Goal: Task Accomplishment & Management: Complete application form

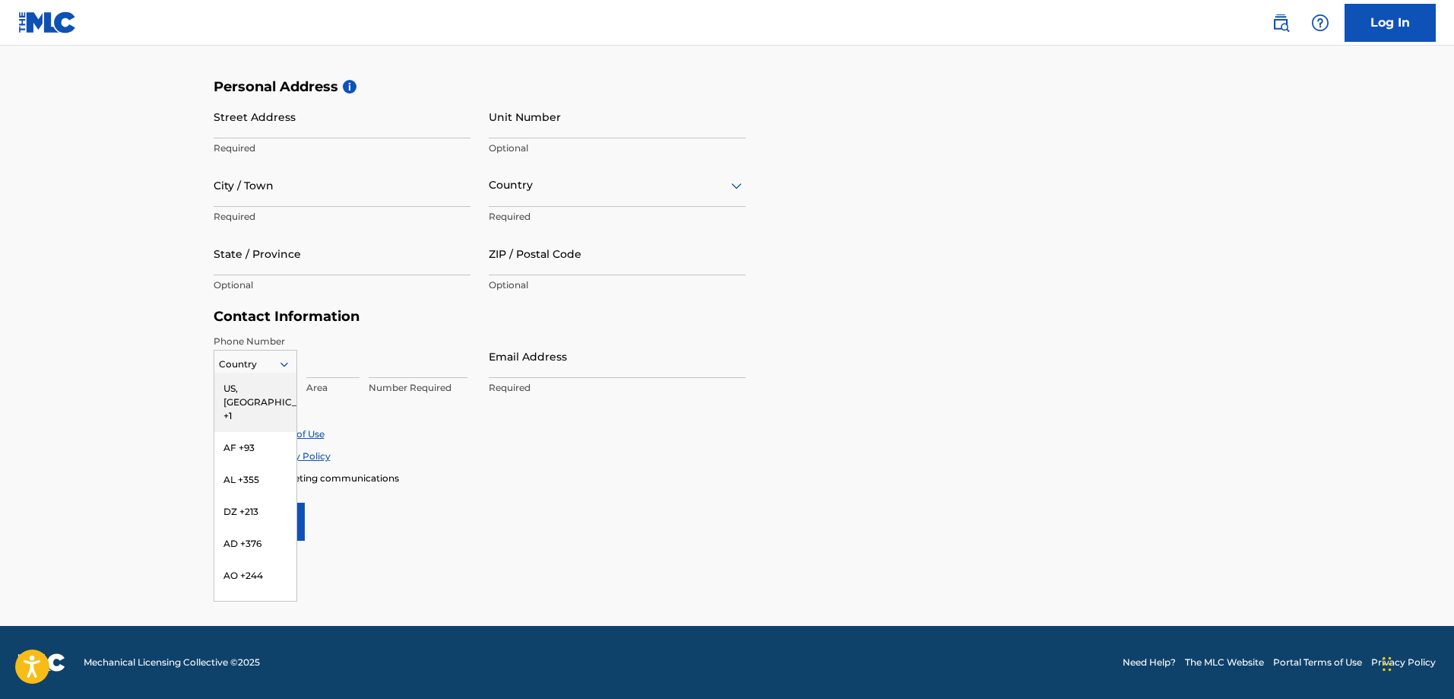
click at [249, 364] on div at bounding box center [255, 364] width 82 height 17
click at [214, 465] on div "ES +34" at bounding box center [255, 459] width 82 height 32
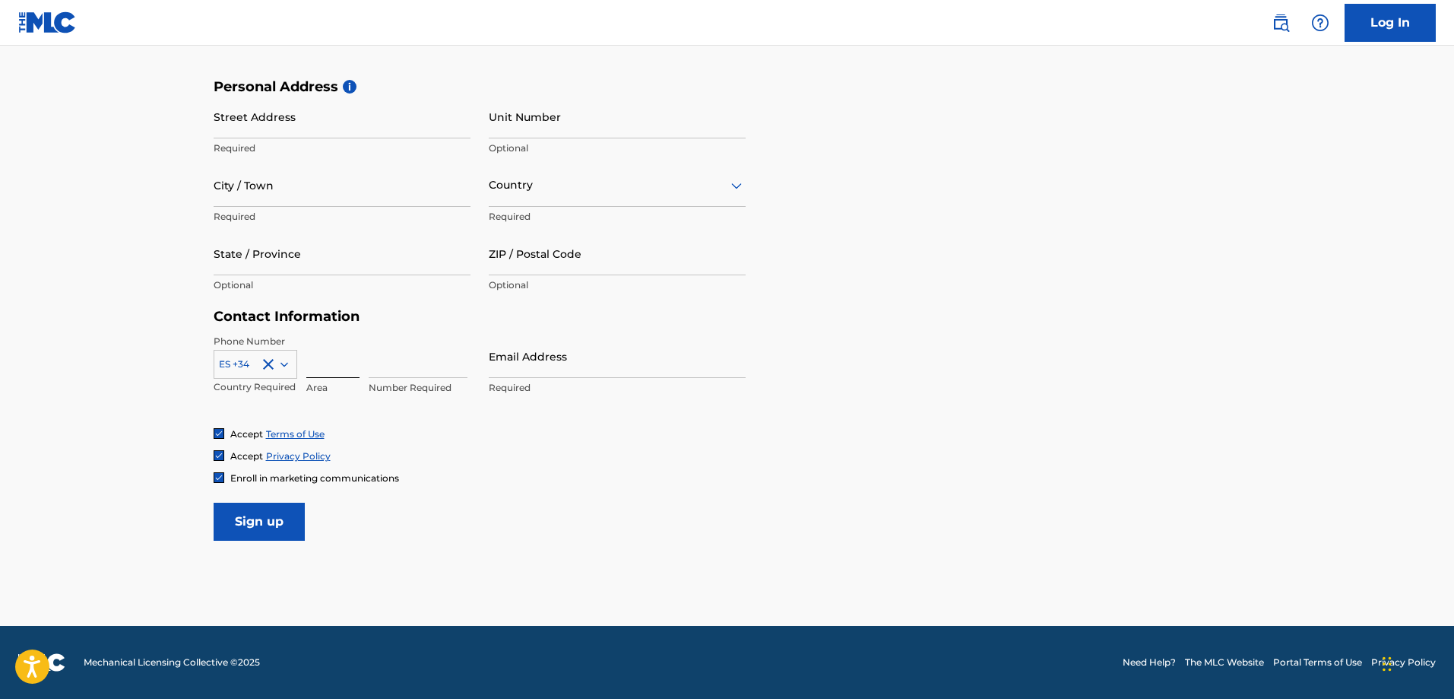
click at [325, 361] on input at bounding box center [332, 356] width 53 height 43
click at [401, 361] on input at bounding box center [418, 356] width 99 height 43
type input "688648885"
click at [502, 354] on input "Email Address" at bounding box center [617, 356] width 257 height 43
type input "[EMAIL_ADDRESS][DOMAIN_NAME]"
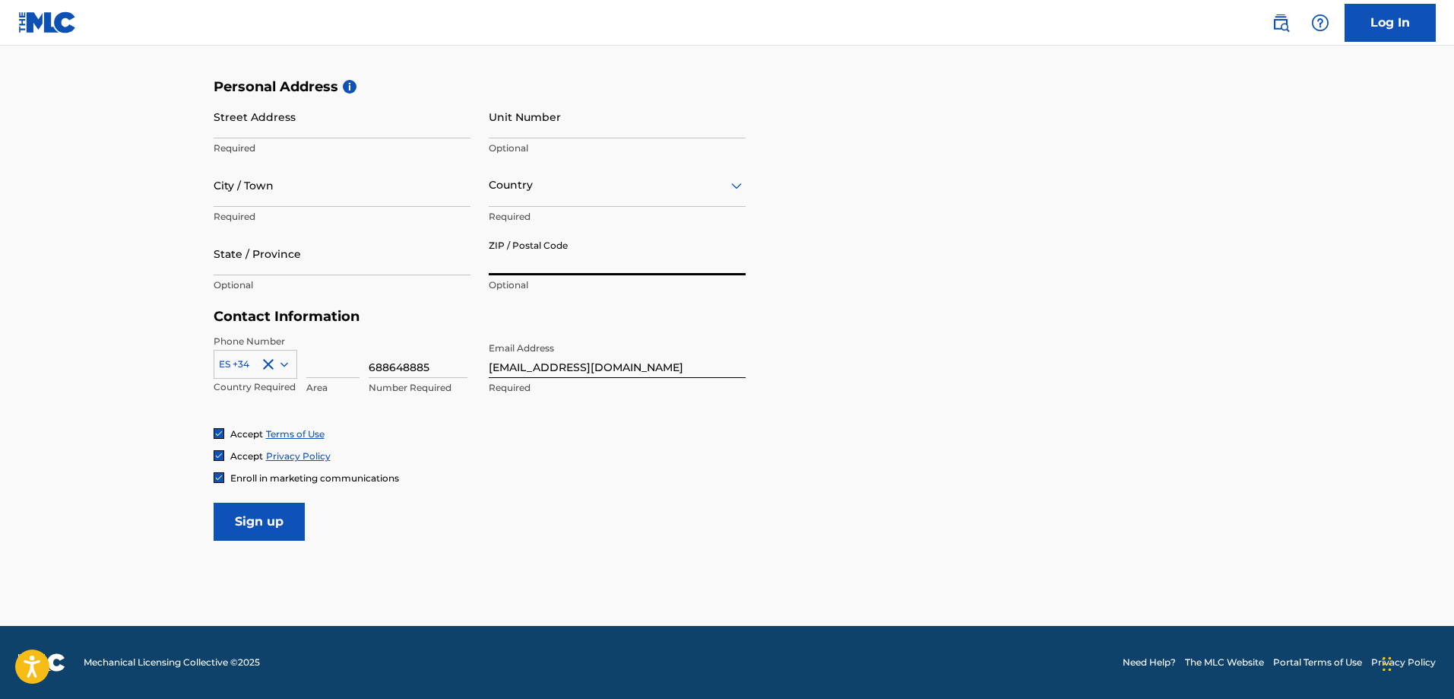
click at [645, 254] on input "ZIP / Postal Code" at bounding box center [617, 253] width 257 height 43
click at [620, 249] on input "ZIP / Postal Code" at bounding box center [617, 253] width 257 height 43
click at [306, 261] on input "State / Province" at bounding box center [342, 253] width 257 height 43
type input "Euskadi"
click at [571, 254] on input "ZIP / Postal Code" at bounding box center [617, 253] width 257 height 43
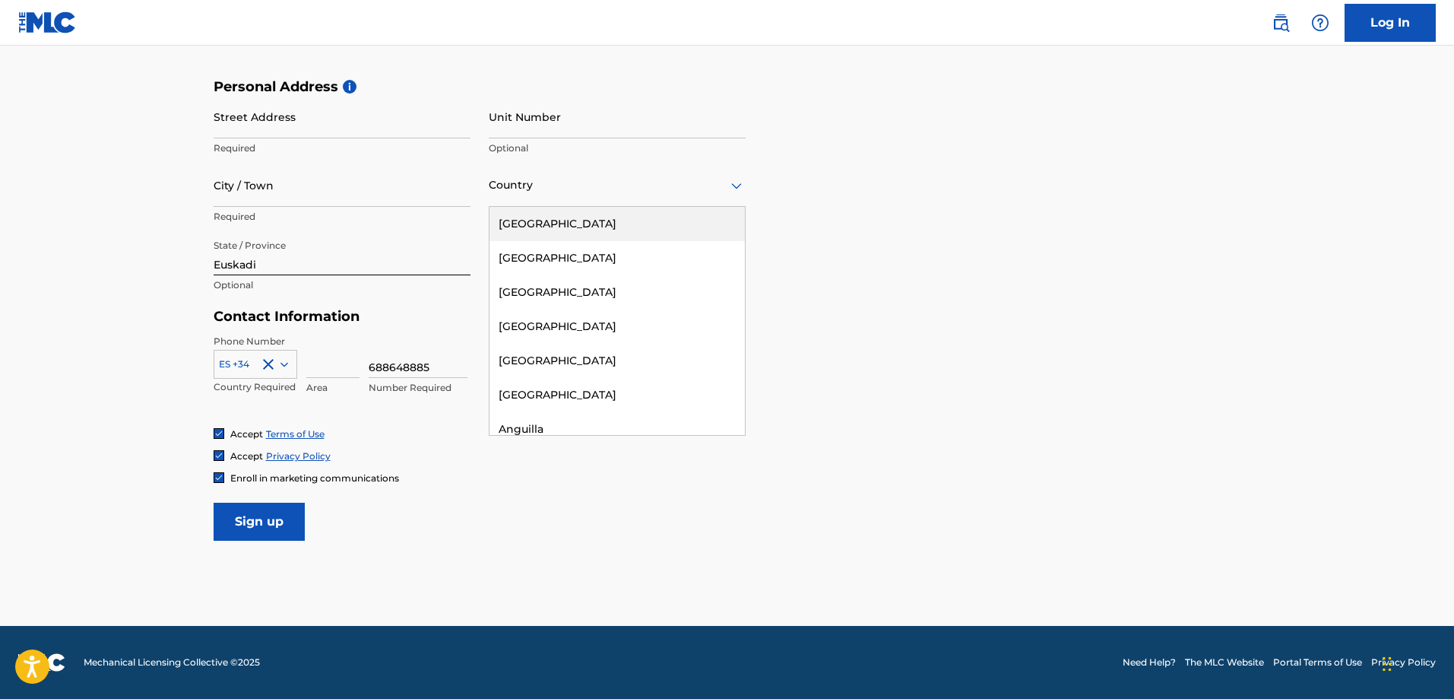
click at [619, 186] on div at bounding box center [617, 185] width 257 height 19
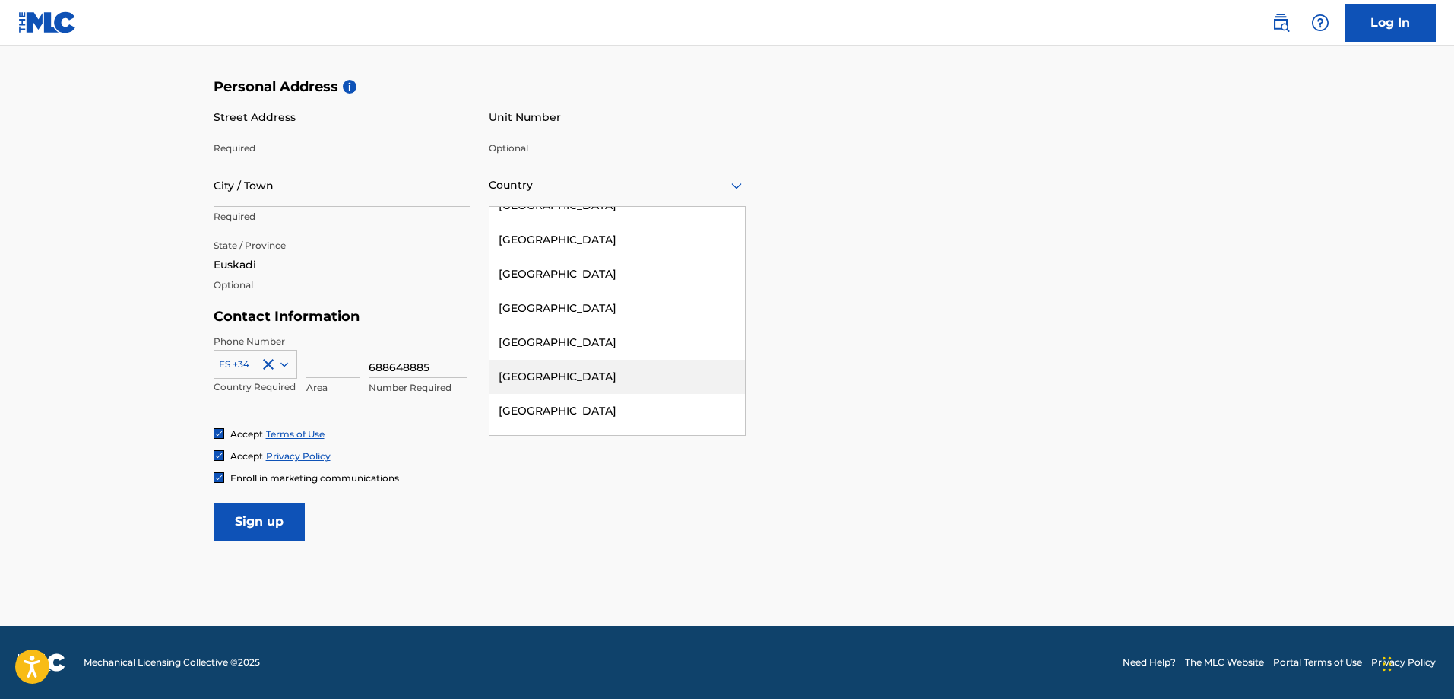
scroll to position [6273, 0]
click at [544, 360] on div "[GEOGRAPHIC_DATA]" at bounding box center [617, 377] width 255 height 34
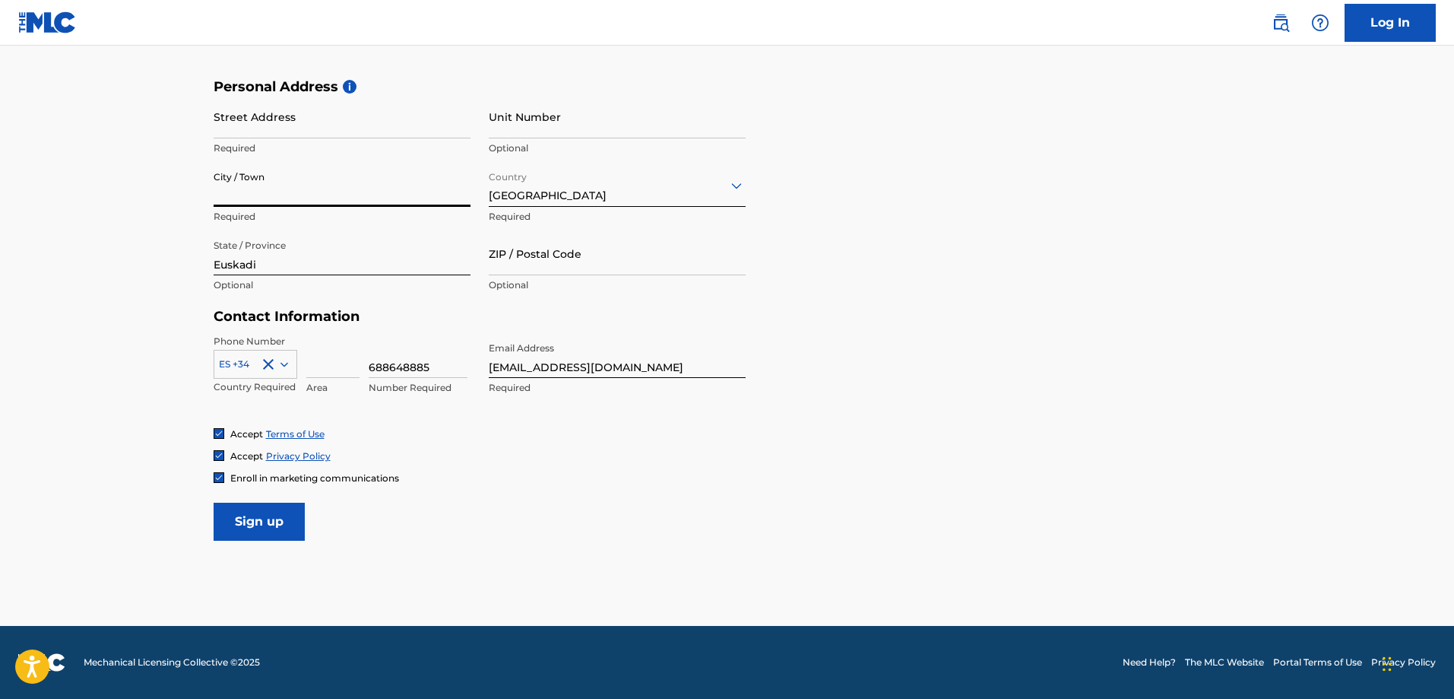
click at [319, 183] on input "City / Town" at bounding box center [342, 184] width 257 height 43
type input "[GEOGRAPHIC_DATA]"
click at [565, 105] on input "Unit Number" at bounding box center [617, 116] width 257 height 43
click at [392, 134] on input "Street Address" at bounding box center [342, 116] width 257 height 43
type input "[GEOGRAPHIC_DATA] 57"
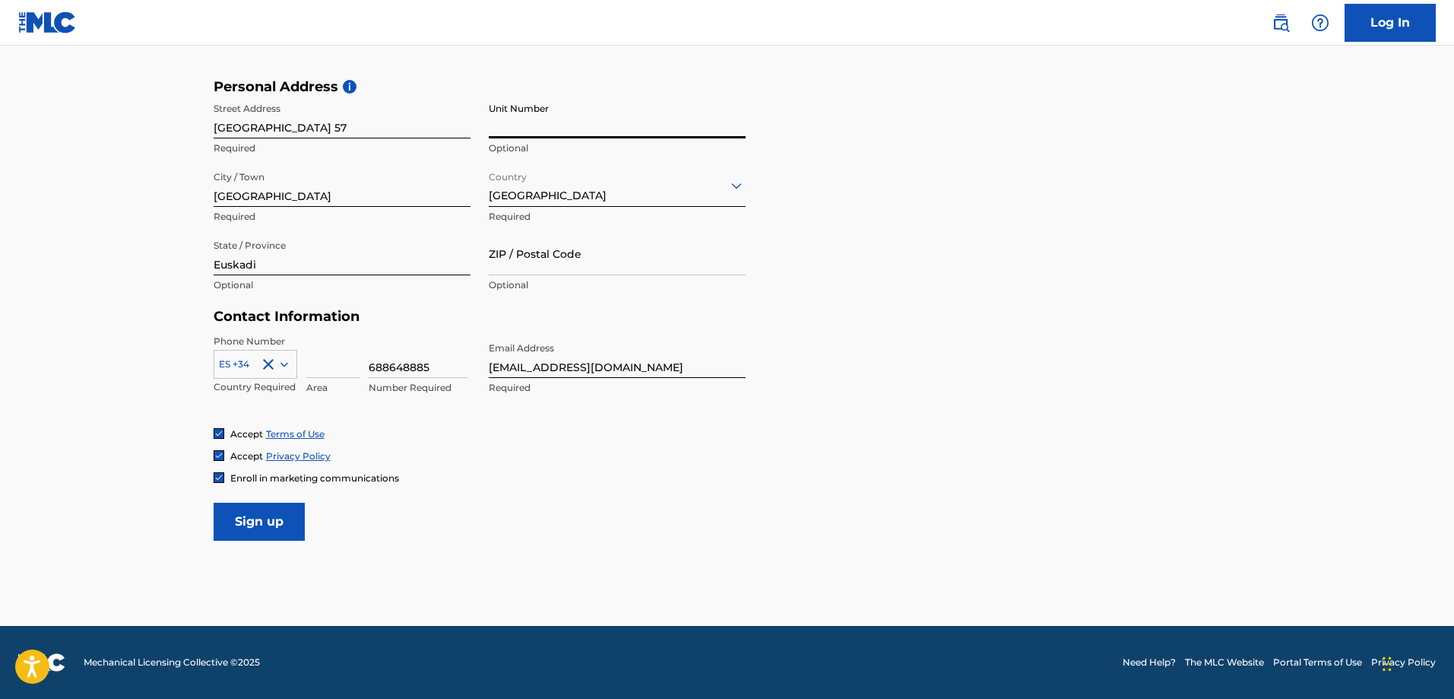
click at [572, 130] on input "Unit Number" at bounding box center [617, 116] width 257 height 43
click at [607, 254] on input "ZIP / Postal Code" at bounding box center [617, 253] width 257 height 43
click at [655, 119] on input "Unit Number" at bounding box center [617, 116] width 257 height 43
type input "57"
drag, startPoint x: 613, startPoint y: 276, endPoint x: 609, endPoint y: 260, distance: 16.4
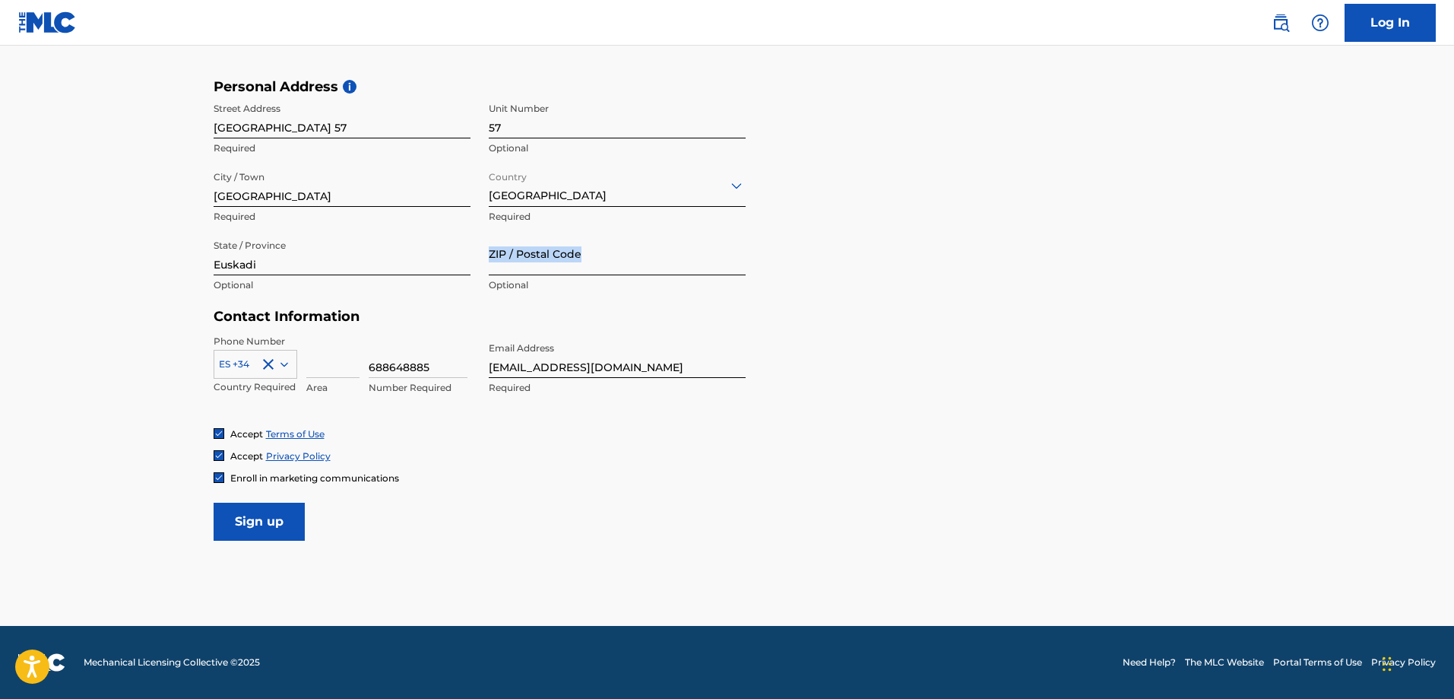
click at [609, 260] on div "ZIP / Postal Code Optional" at bounding box center [617, 266] width 257 height 68
click at [609, 260] on input "ZIP / Postal Code" at bounding box center [617, 253] width 257 height 43
type input "48015"
click at [326, 366] on input at bounding box center [332, 356] width 53 height 43
type input "Euskadi"
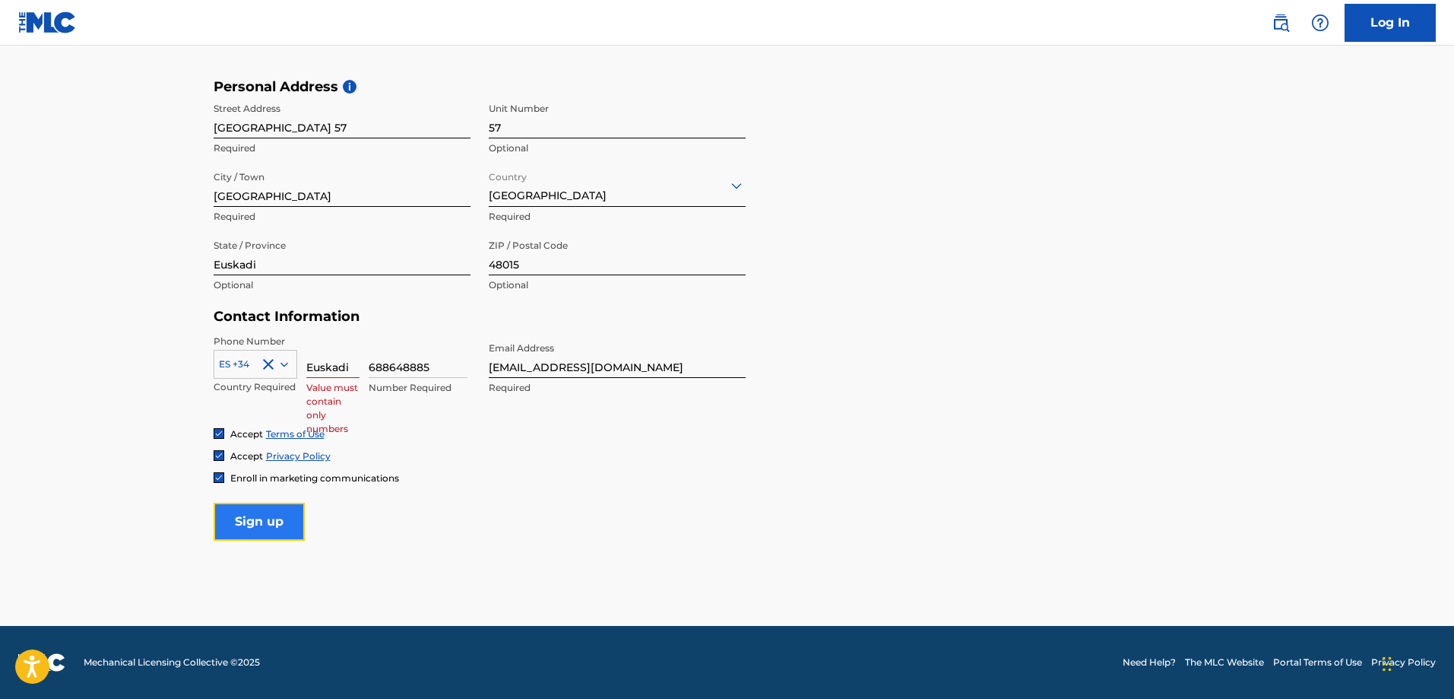
click at [283, 509] on input "Sign up" at bounding box center [259, 522] width 91 height 38
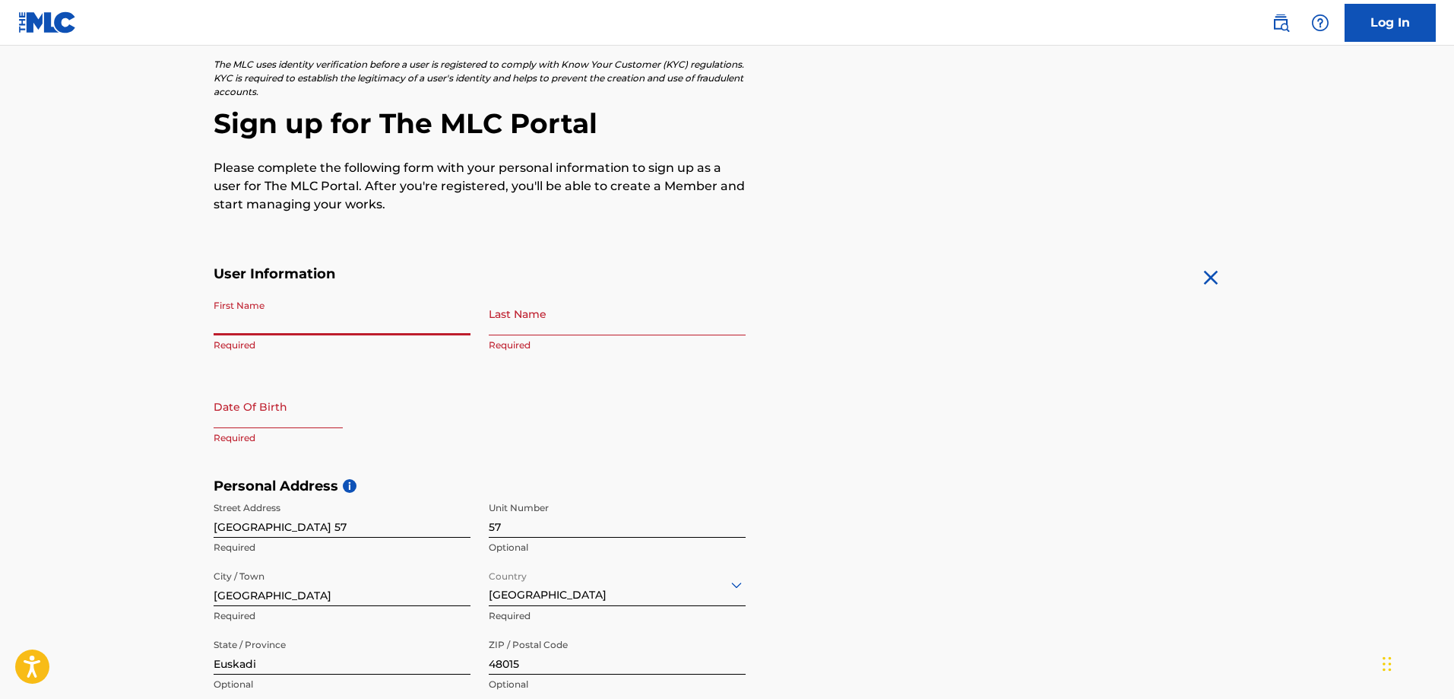
scroll to position [490, 0]
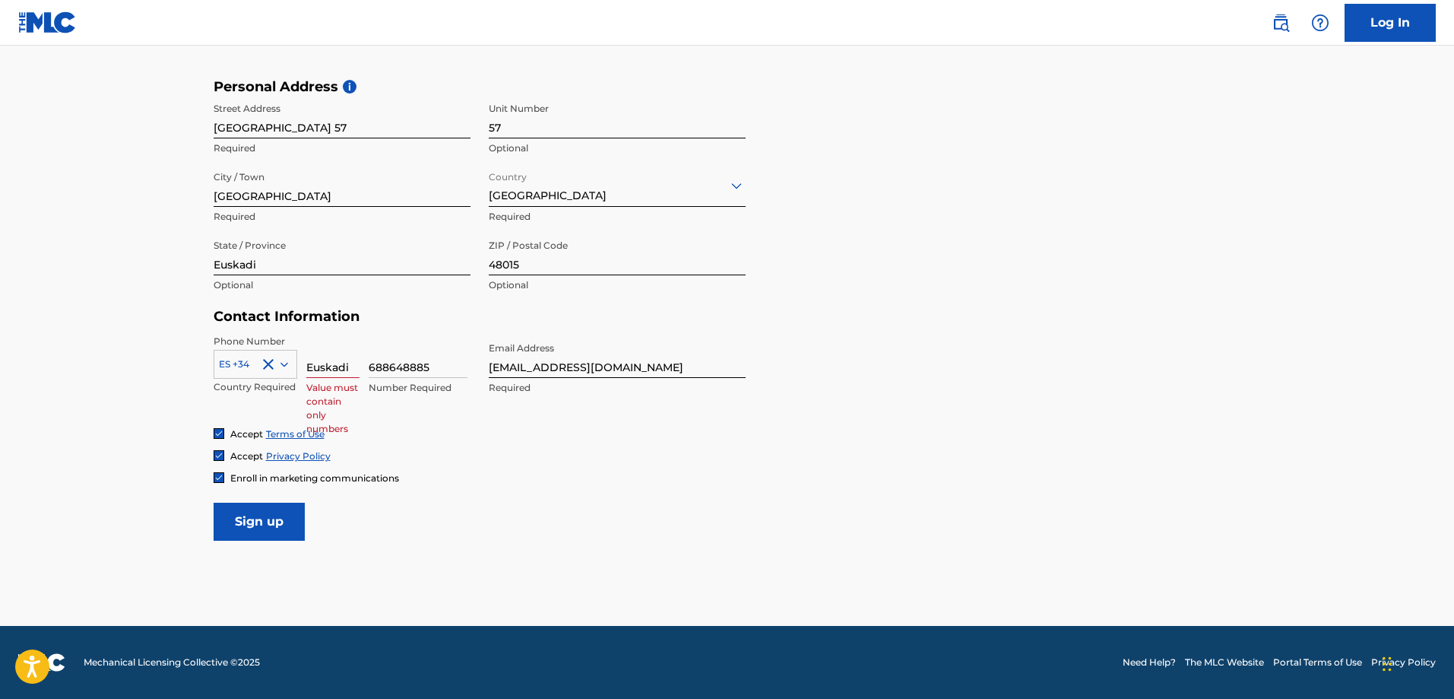
click at [344, 357] on input "Euskadi" at bounding box center [332, 356] width 53 height 43
click at [82, 439] on main "The MLC uses identity verification before a user is registered to comply with K…" at bounding box center [727, 90] width 1454 height 1070
click at [328, 341] on input at bounding box center [332, 356] width 53 height 43
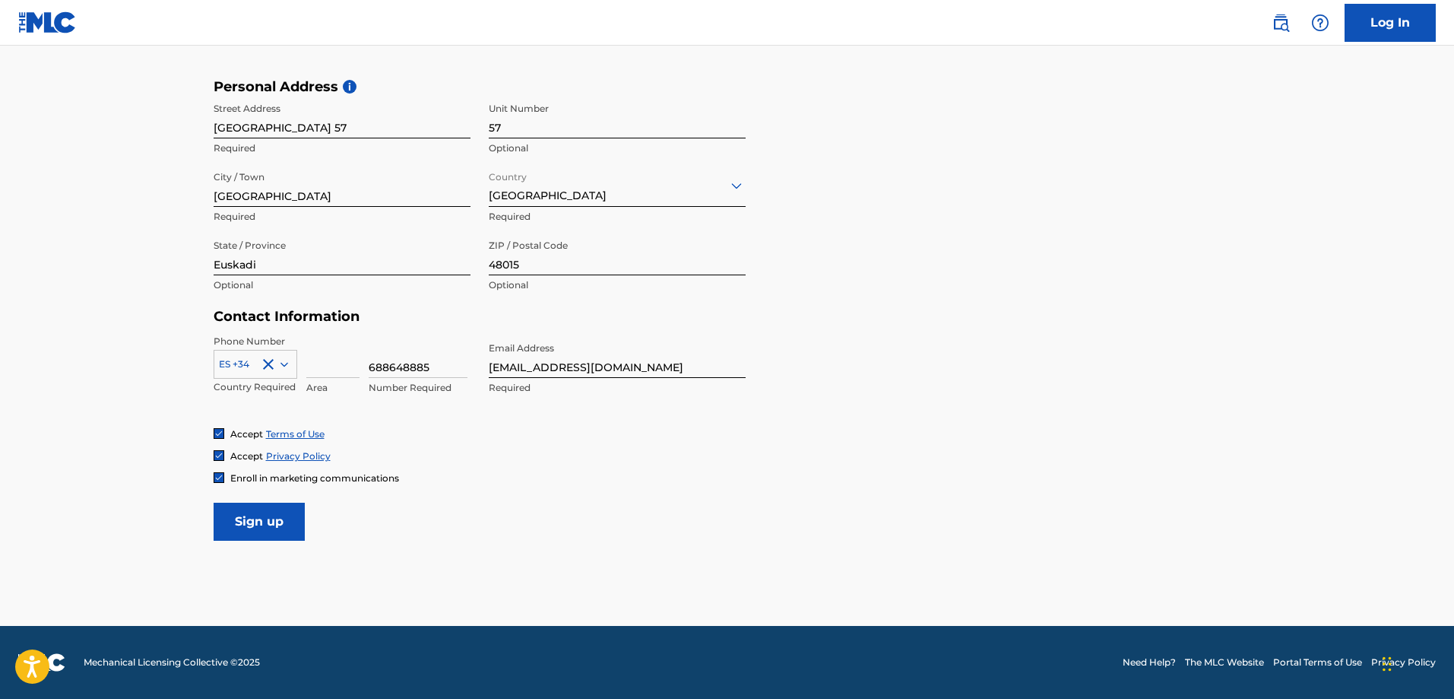
click at [397, 509] on form "User Information First Name Required Last Name Required Date Of Birth Required …" at bounding box center [728, 203] width 1028 height 674
click at [285, 520] on input "Sign up" at bounding box center [259, 522] width 91 height 38
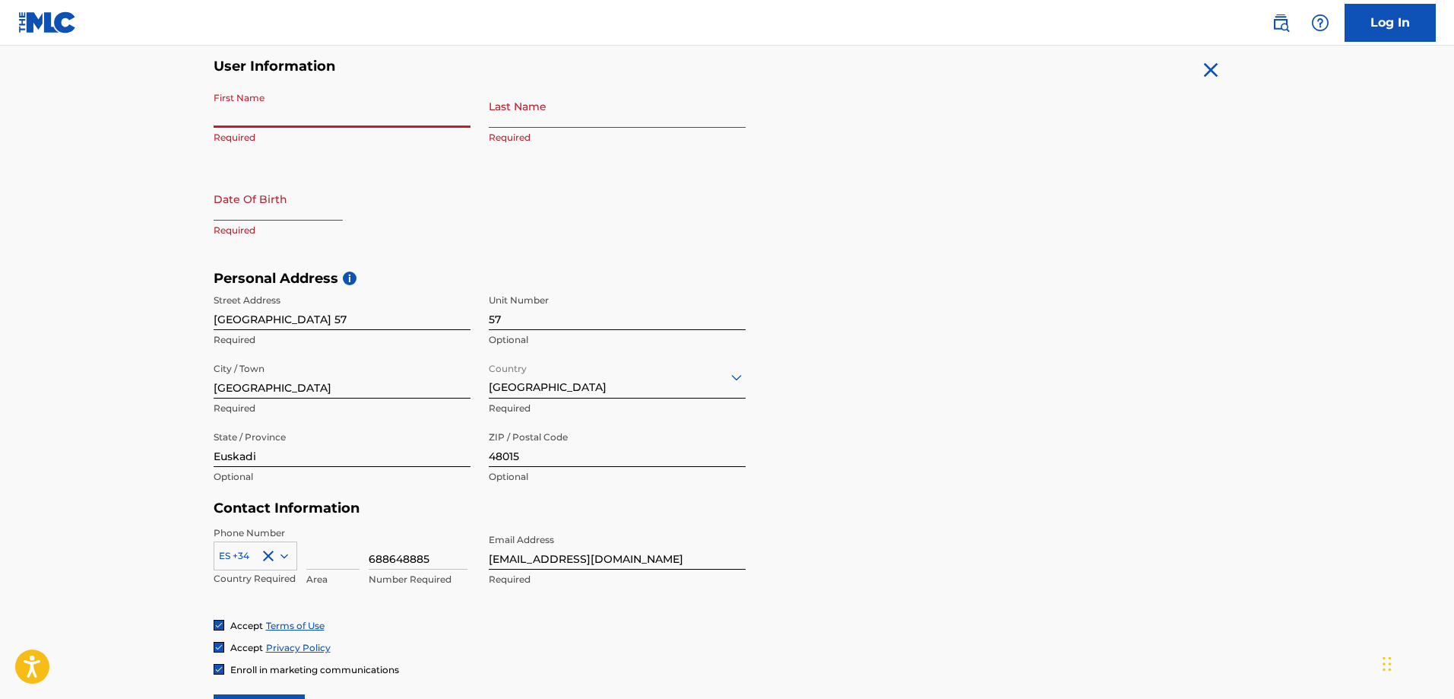
scroll to position [271, 0]
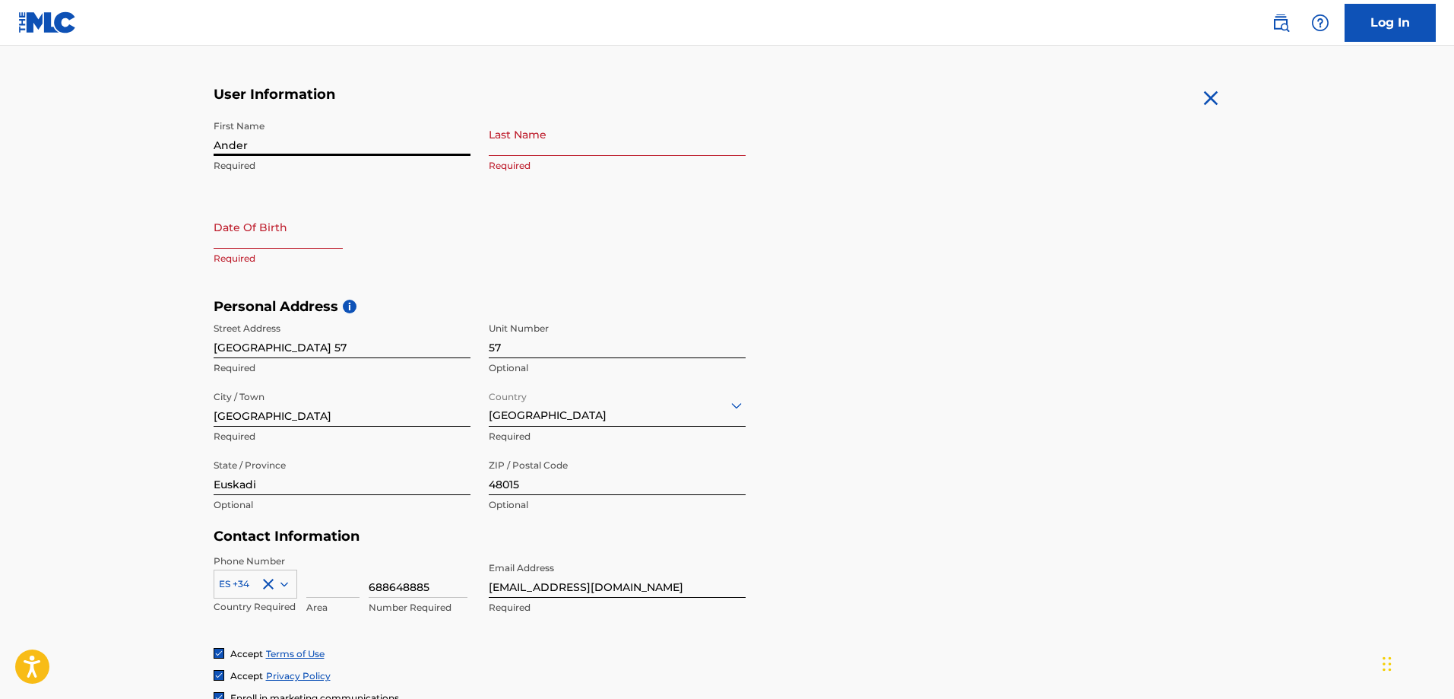
type input "Ander"
click at [506, 143] on input "Last Name" at bounding box center [617, 134] width 257 height 43
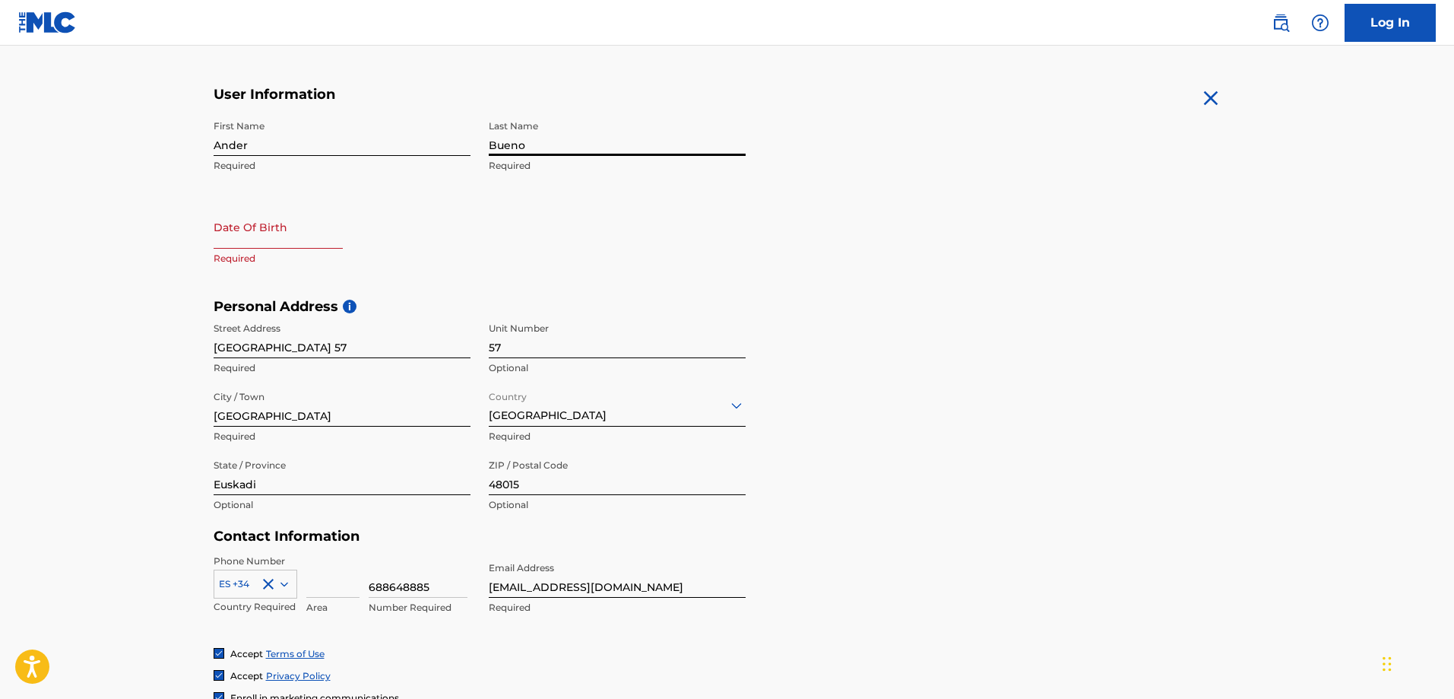
type input "Bueno"
click at [290, 236] on input "text" at bounding box center [278, 226] width 129 height 43
select select "8"
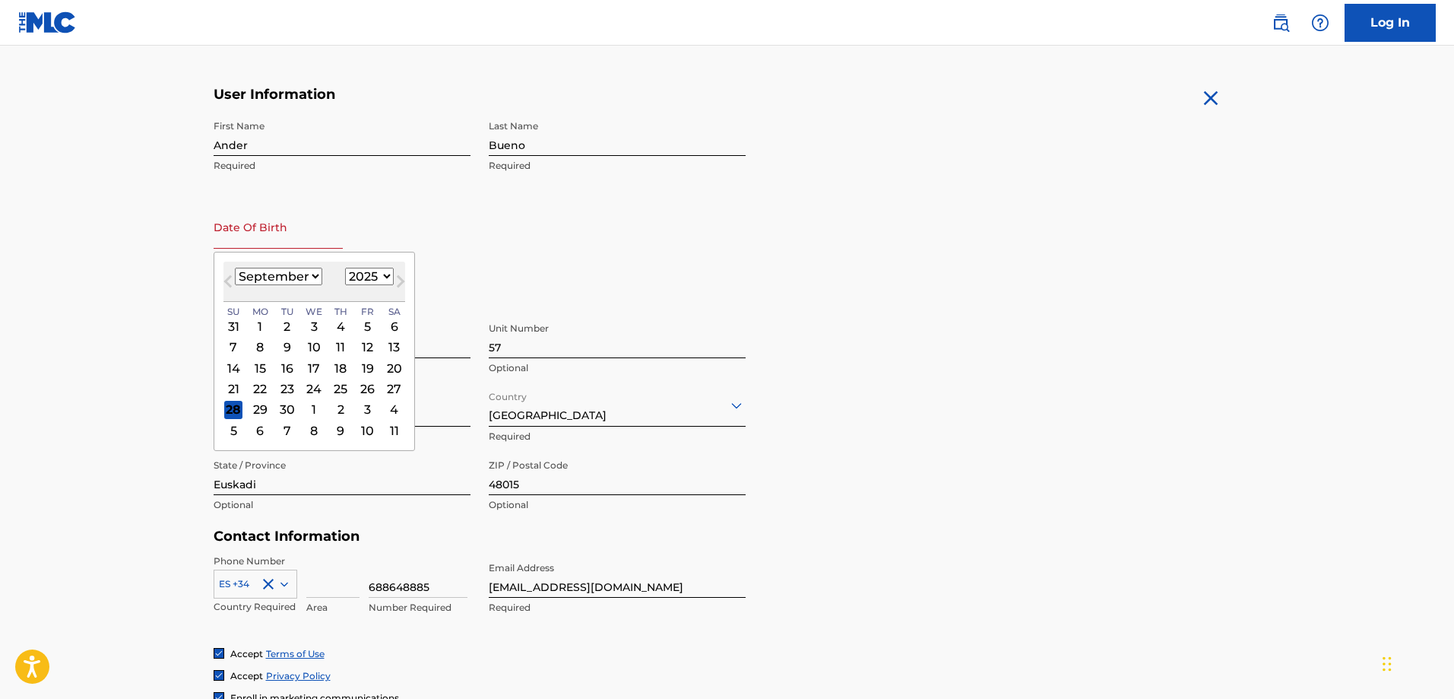
click at [367, 272] on select "1899 1900 1901 1902 1903 1904 1905 1906 1907 1908 1909 1910 1911 1912 1913 1914…" at bounding box center [369, 276] width 49 height 17
select select "2008"
click at [345, 268] on select "1899 1900 1901 1902 1903 1904 1905 1906 1907 1908 1909 1910 1911 1912 1913 1914…" at bounding box center [369, 276] width 49 height 17
click at [303, 274] on select "January February March April May June July August September October November De…" at bounding box center [278, 276] width 87 height 17
select select "6"
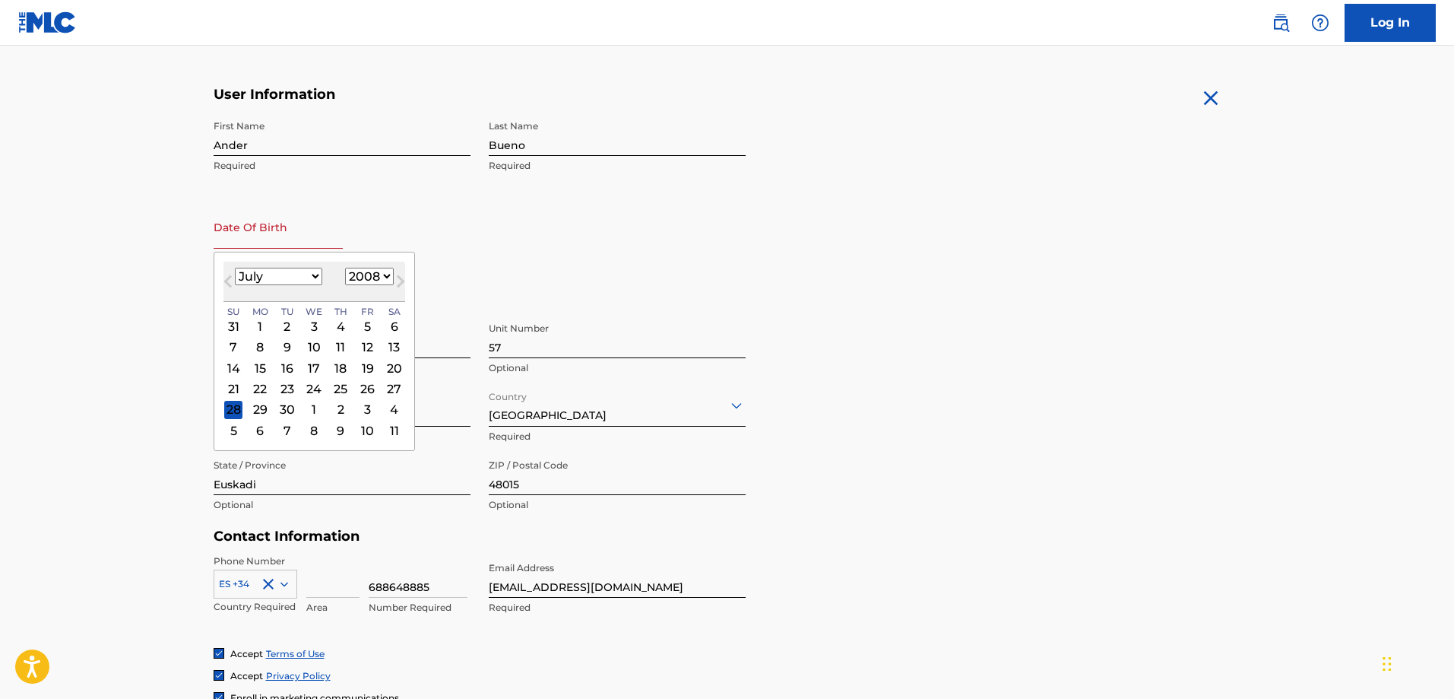
click at [235, 268] on select "January February March April May June July August September October November De…" at bounding box center [278, 276] width 87 height 17
drag, startPoint x: 222, startPoint y: 413, endPoint x: 234, endPoint y: 409, distance: 12.7
click at [234, 409] on div "[DATE] Previous Month Next Month July [DATE] February March April May June July…" at bounding box center [314, 351] width 201 height 199
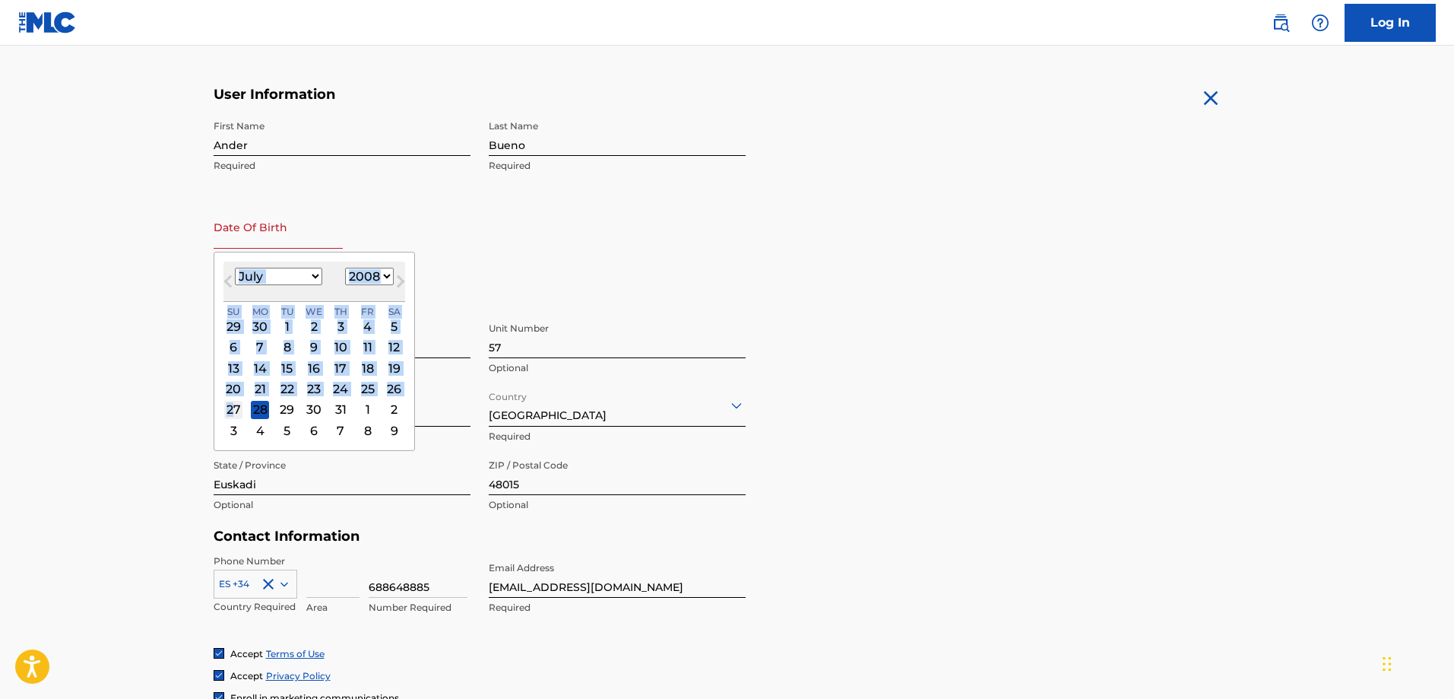
click at [234, 409] on div "27" at bounding box center [233, 410] width 18 height 18
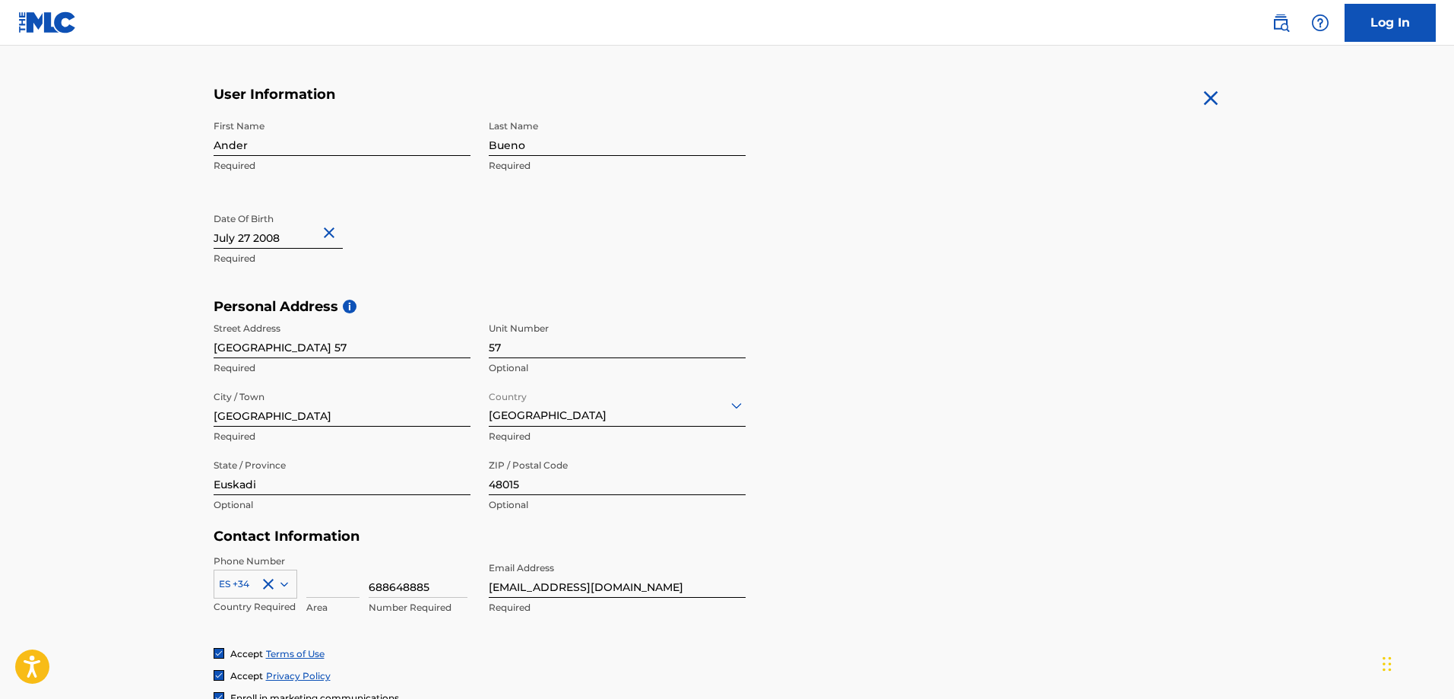
click at [100, 426] on main "The MLC uses identity verification before a user is registered to comply with K…" at bounding box center [727, 310] width 1454 height 1070
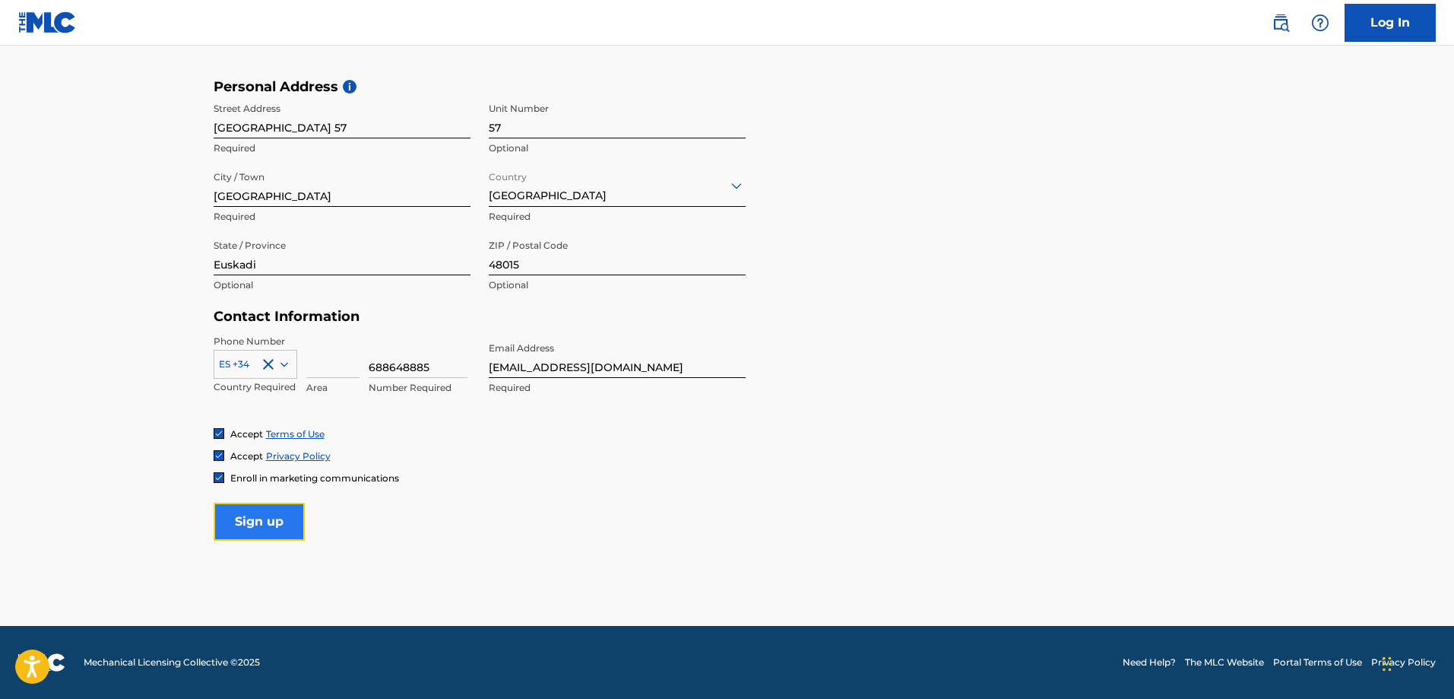
click at [280, 525] on input "Sign up" at bounding box center [259, 522] width 91 height 38
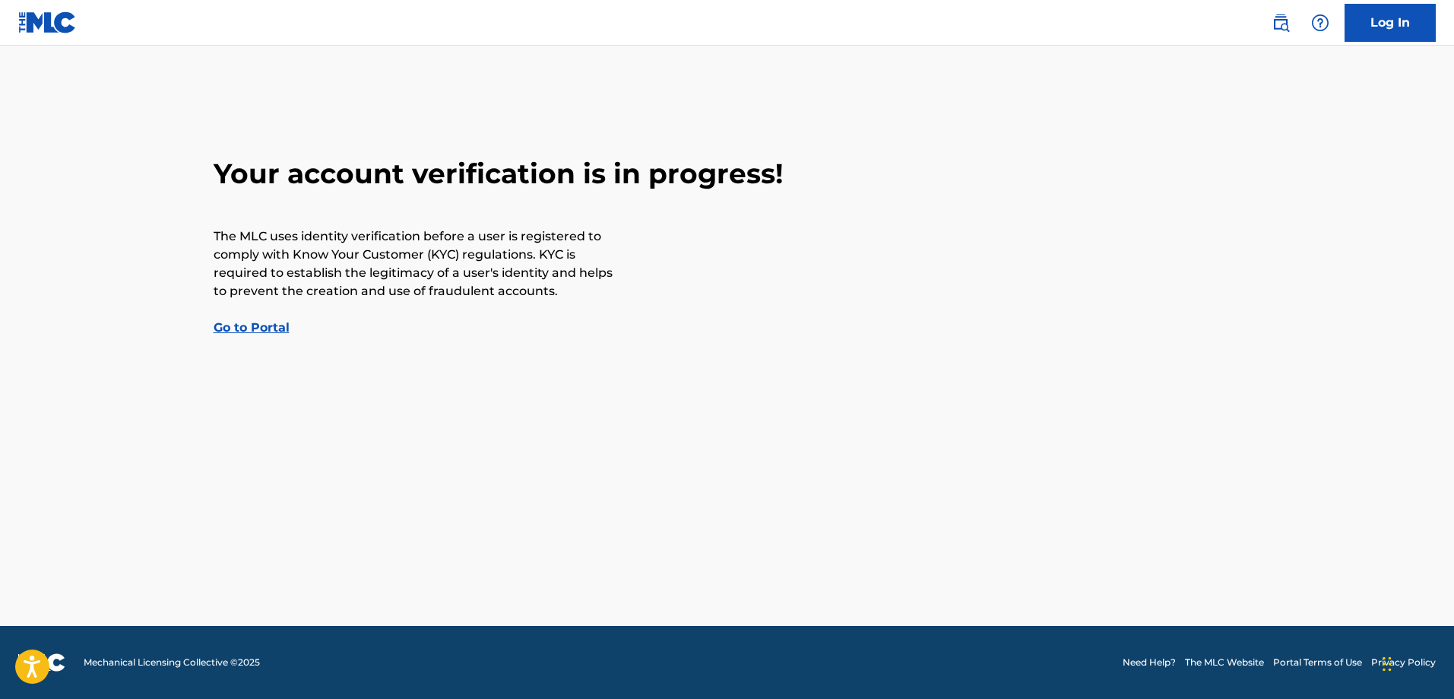
click at [1132, 223] on div "Your account verification is in progress! The MLC uses identity verification be…" at bounding box center [727, 247] width 1064 height 180
